Goal: Ask a question

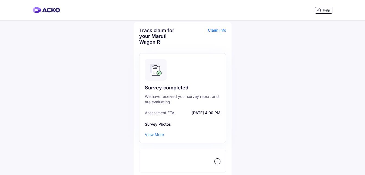
click at [329, 11] on span "Help" at bounding box center [326, 10] width 7 height 4
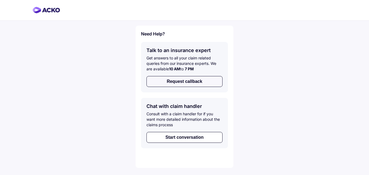
click at [206, 84] on button "Request callback" at bounding box center [185, 81] width 76 height 11
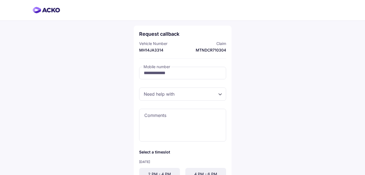
click at [221, 95] on div at bounding box center [182, 93] width 87 height 13
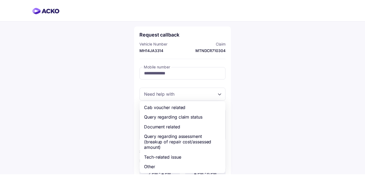
scroll to position [21, 0]
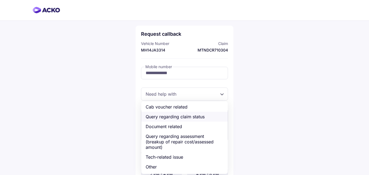
click at [202, 117] on div "Query regarding claim status" at bounding box center [184, 117] width 87 height 10
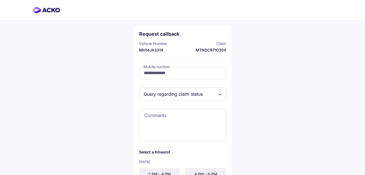
scroll to position [27, 0]
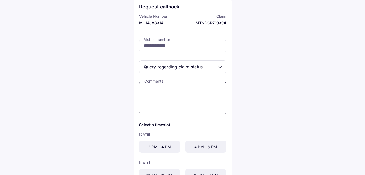
click at [201, 100] on textarea at bounding box center [182, 97] width 87 height 33
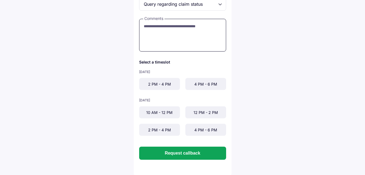
scroll to position [91, 0]
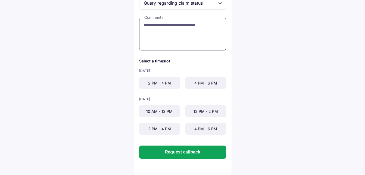
type textarea "**********"
click at [151, 84] on div "2 PM - 4 PM" at bounding box center [159, 83] width 41 height 12
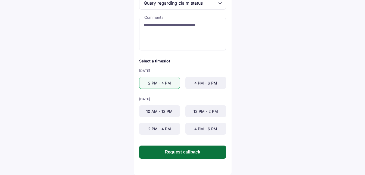
click at [174, 153] on button "Request callback" at bounding box center [182, 151] width 87 height 13
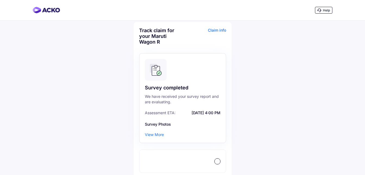
click at [40, 11] on img at bounding box center [46, 10] width 27 height 7
